Goal: Navigation & Orientation: Find specific page/section

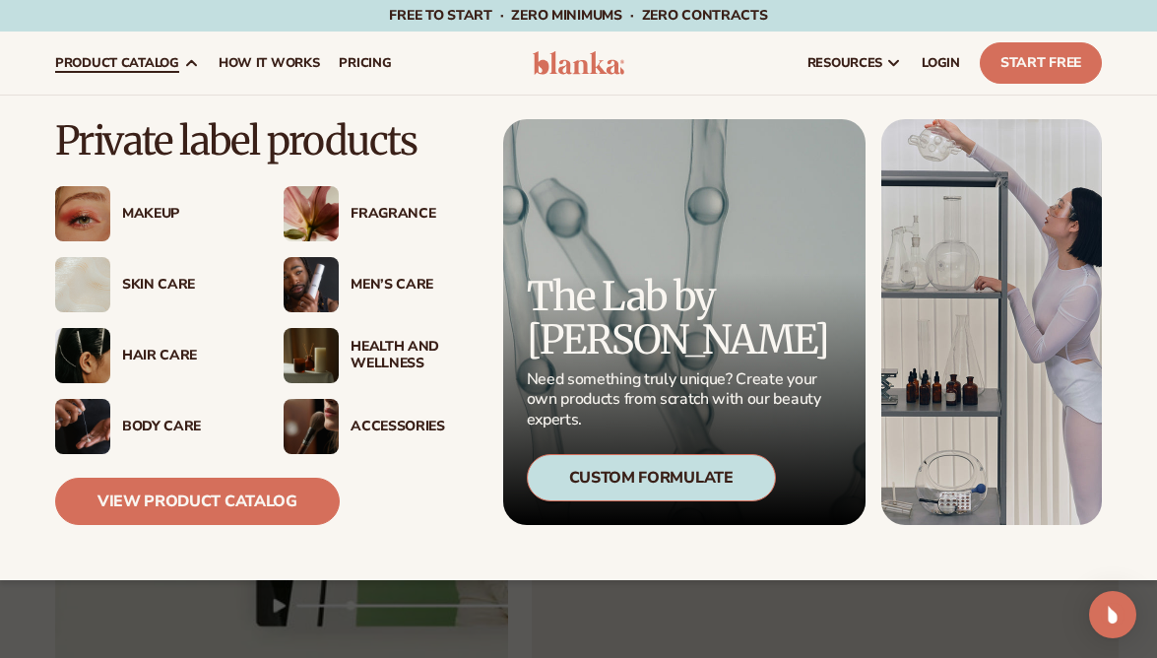
click at [160, 64] on span "product catalog" at bounding box center [117, 63] width 124 height 16
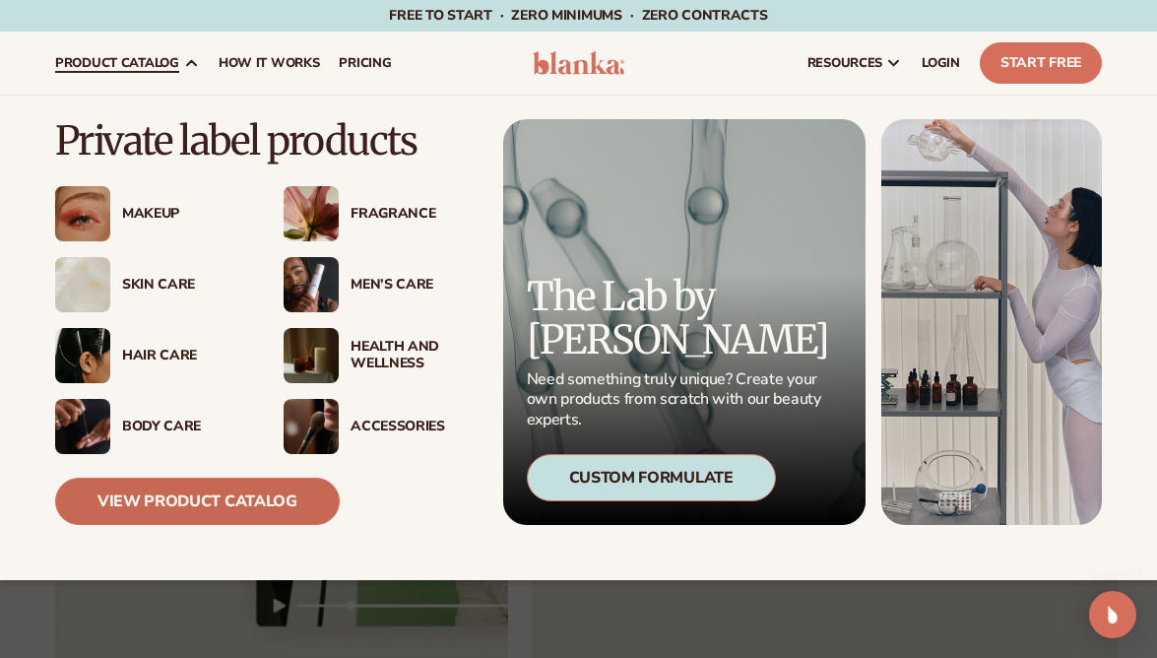
click at [206, 508] on link "View Product Catalog" at bounding box center [197, 501] width 285 height 47
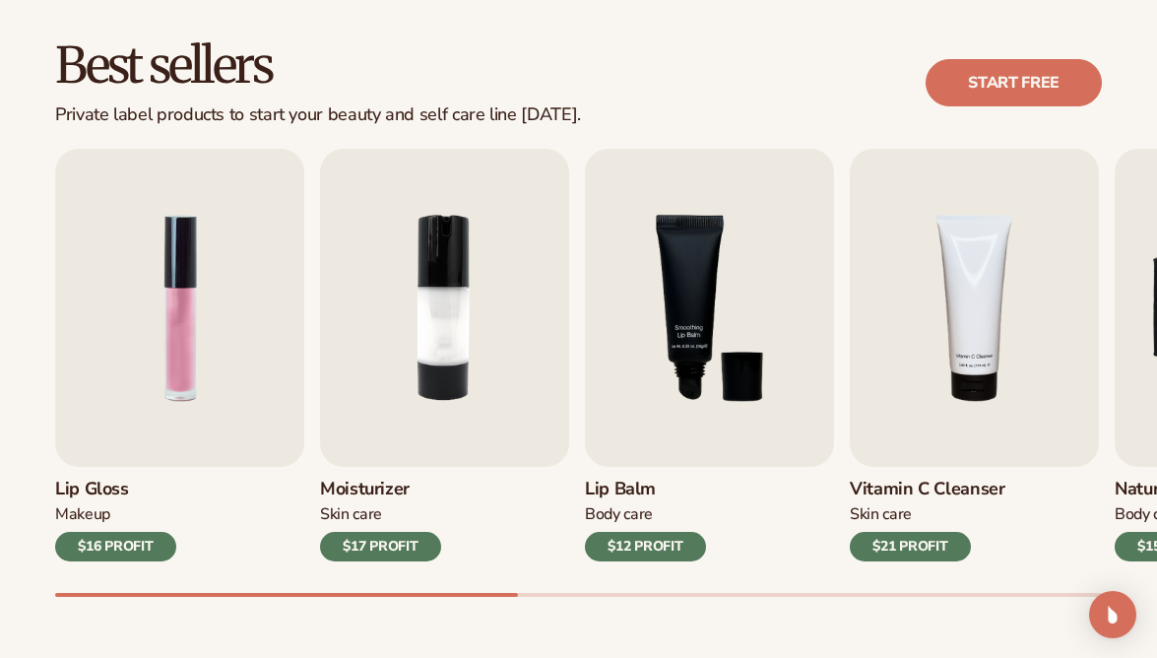
scroll to position [547, 0]
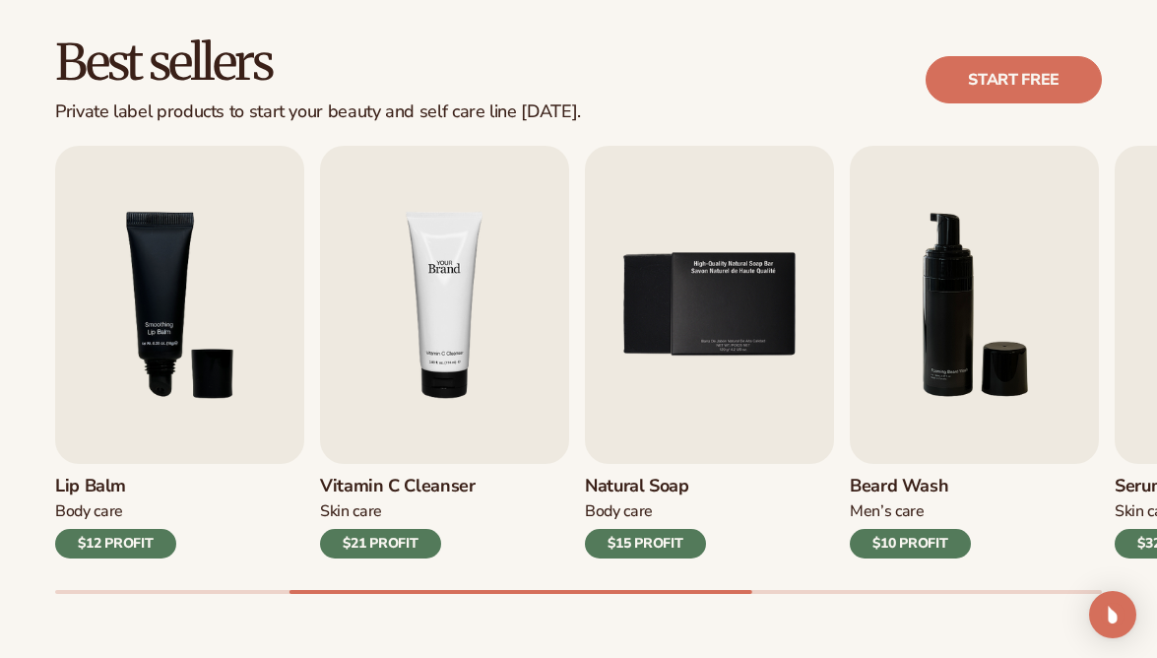
click at [427, 369] on img "4 / 9" at bounding box center [444, 305] width 249 height 318
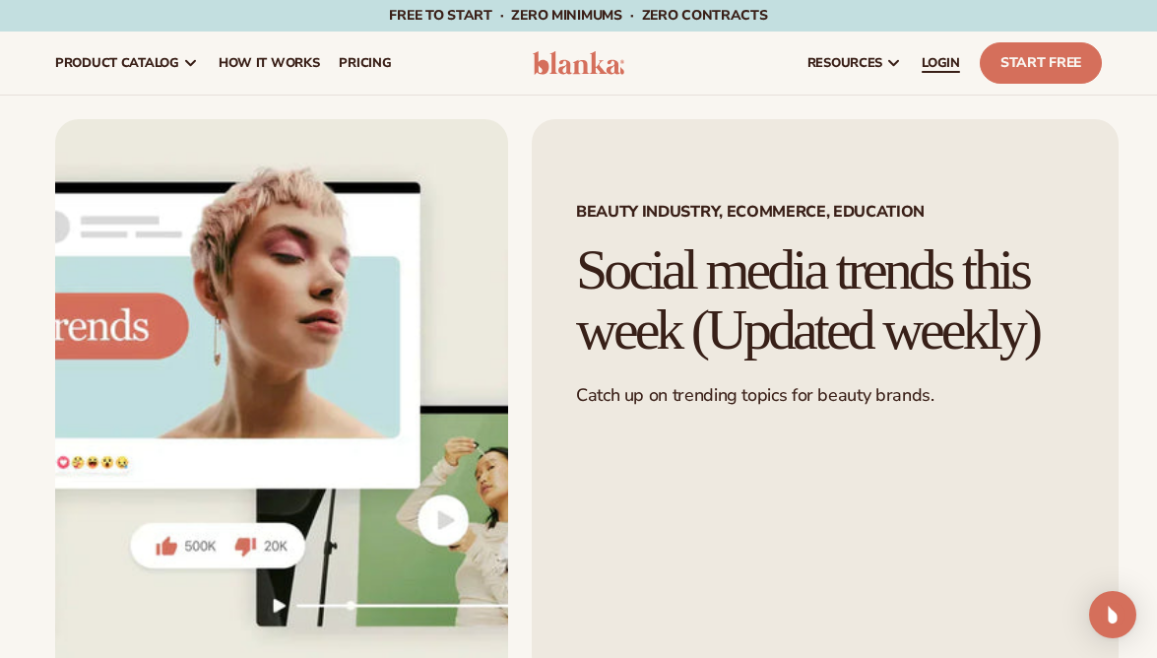
click at [940, 62] on span "LOGIN" at bounding box center [941, 63] width 38 height 16
